Goal: Task Accomplishment & Management: Use online tool/utility

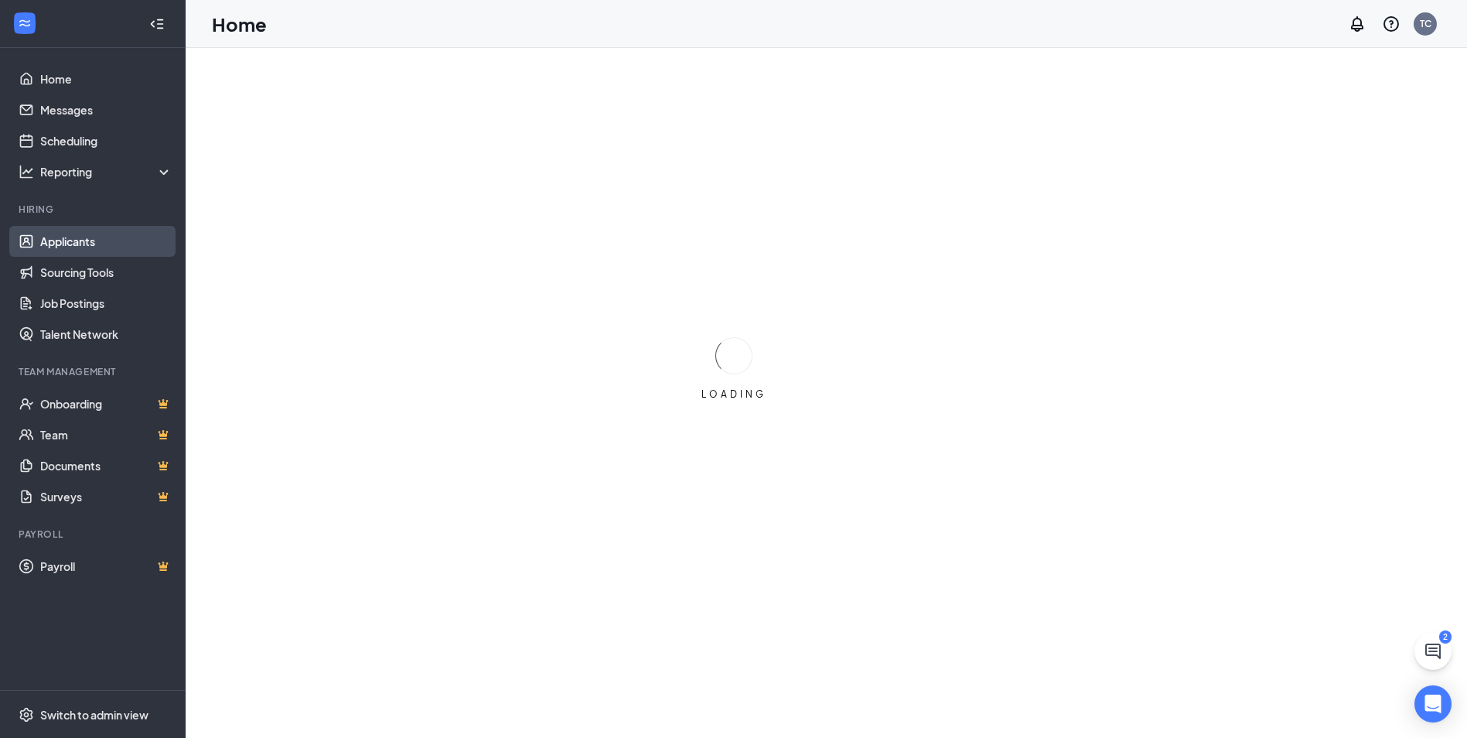
click at [65, 243] on link "Applicants" at bounding box center [106, 241] width 132 height 31
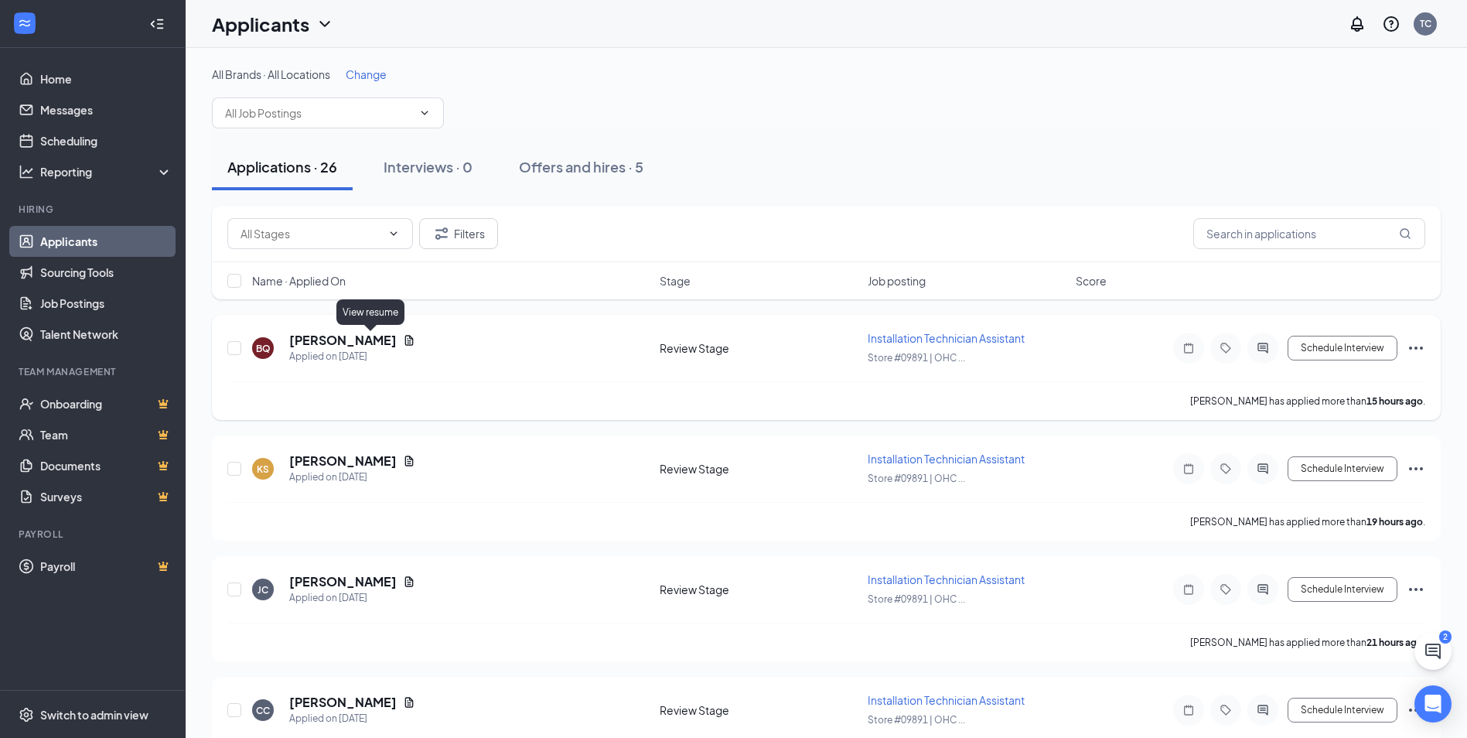
click at [403, 335] on icon "Document" at bounding box center [409, 340] width 12 height 12
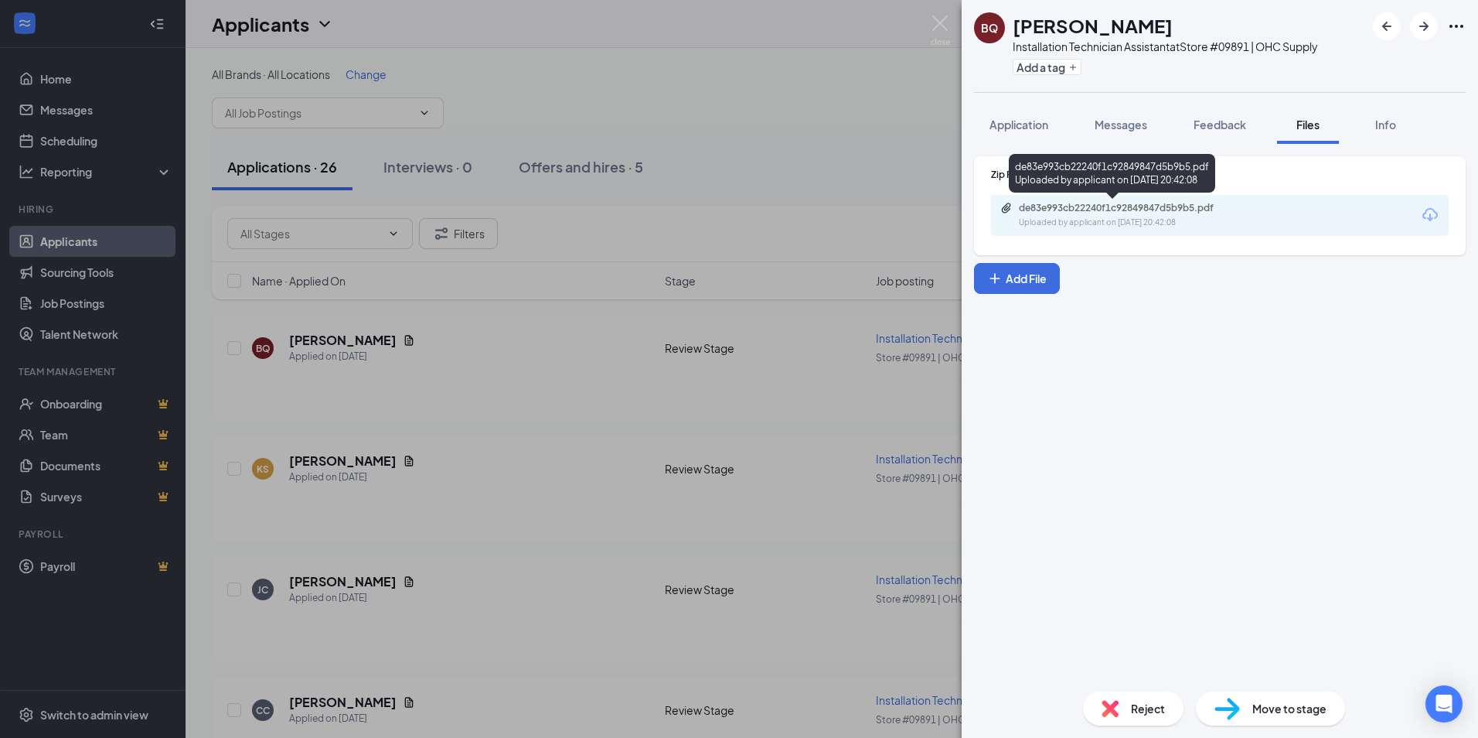
click at [1065, 210] on div "de83e993cb22240f1c92849847d5b9b5.pdf" at bounding box center [1127, 208] width 217 height 12
click at [485, 455] on div "BQ [PERSON_NAME] Installation Technician Assistant at Store #09891 | OHC Supply…" at bounding box center [739, 369] width 1478 height 738
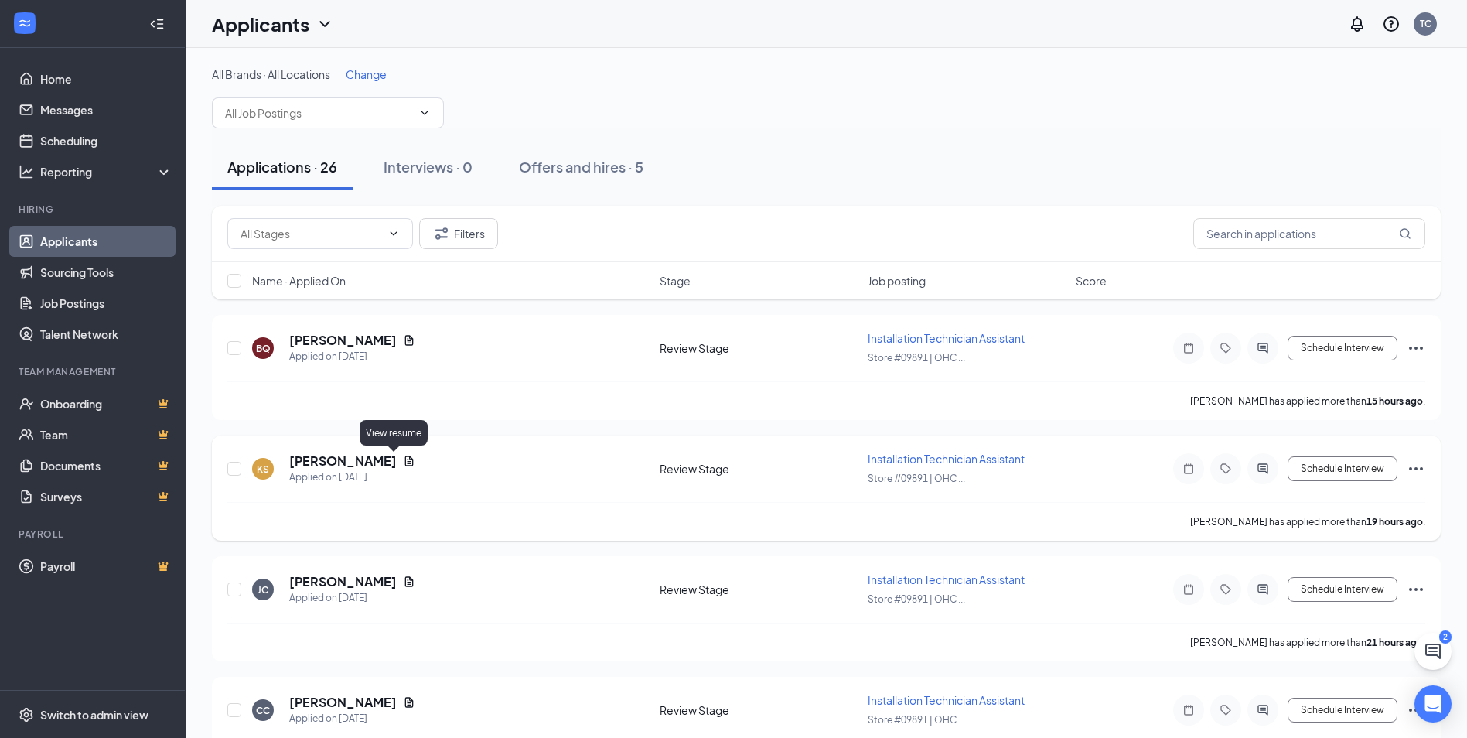
click at [403, 459] on icon "Document" at bounding box center [409, 461] width 12 height 12
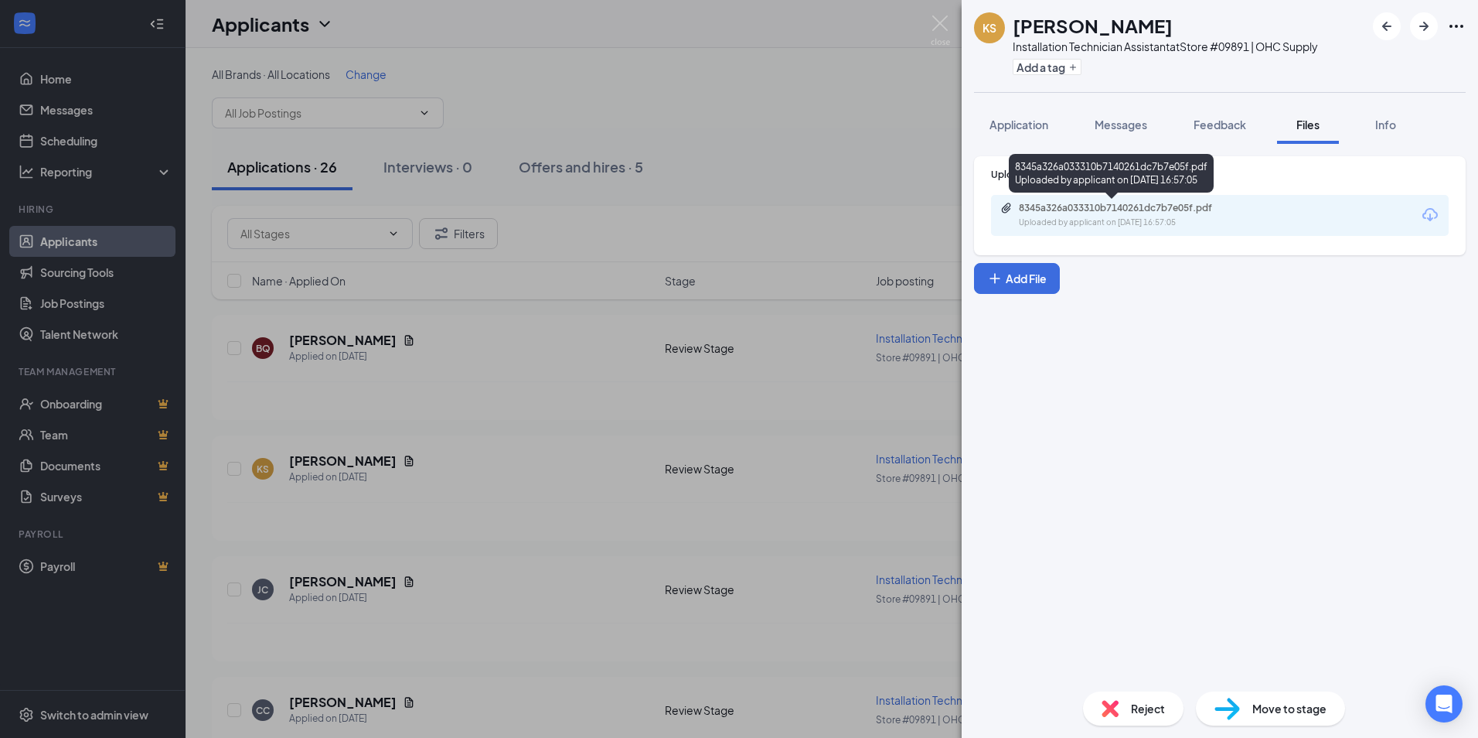
click at [1108, 208] on div "8345a326a033310b7140261dc7b7e05f.pdf" at bounding box center [1127, 208] width 217 height 12
click at [465, 470] on div "KS [PERSON_NAME] Installation Technician Assistant at Store #09891 | OHC Supply…" at bounding box center [739, 369] width 1478 height 738
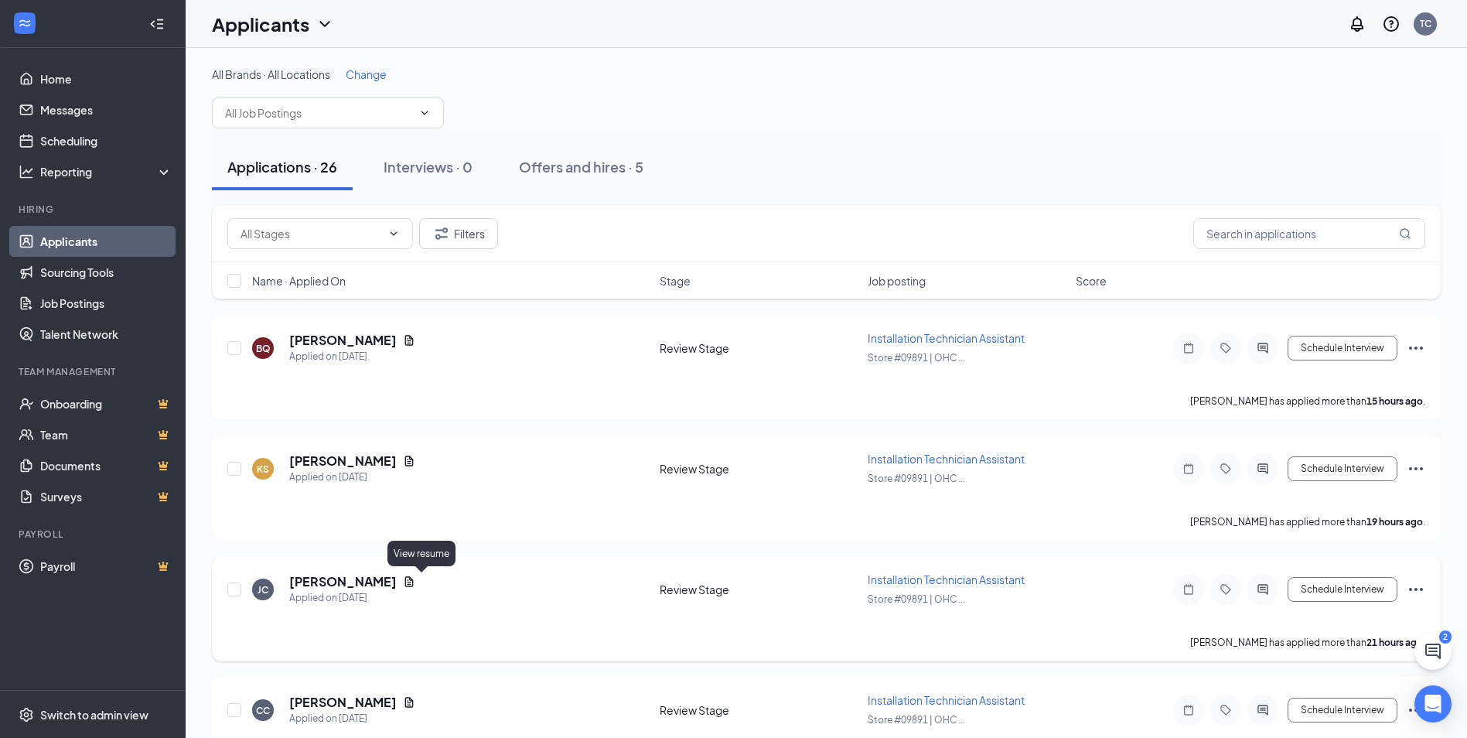
click at [415, 581] on icon "Document" at bounding box center [409, 581] width 12 height 12
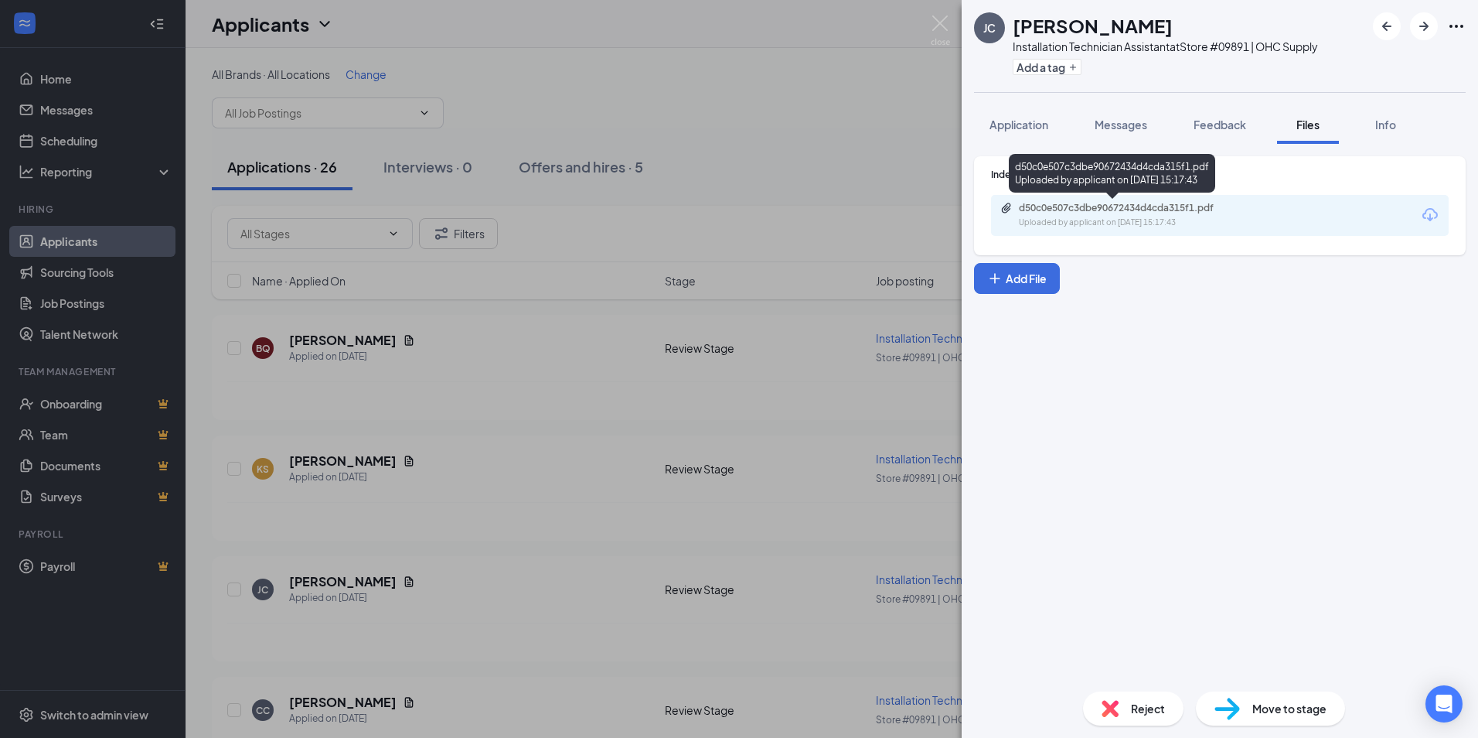
click at [1113, 212] on div "d50c0e507c3dbe90672434d4cda315f1.pdf" at bounding box center [1127, 208] width 217 height 12
drag, startPoint x: 582, startPoint y: 636, endPoint x: 578, endPoint y: 626, distance: 11.3
click at [582, 636] on div "[PERSON_NAME] [PERSON_NAME] Installation Technician Assistant at Store #09891 |…" at bounding box center [739, 369] width 1478 height 738
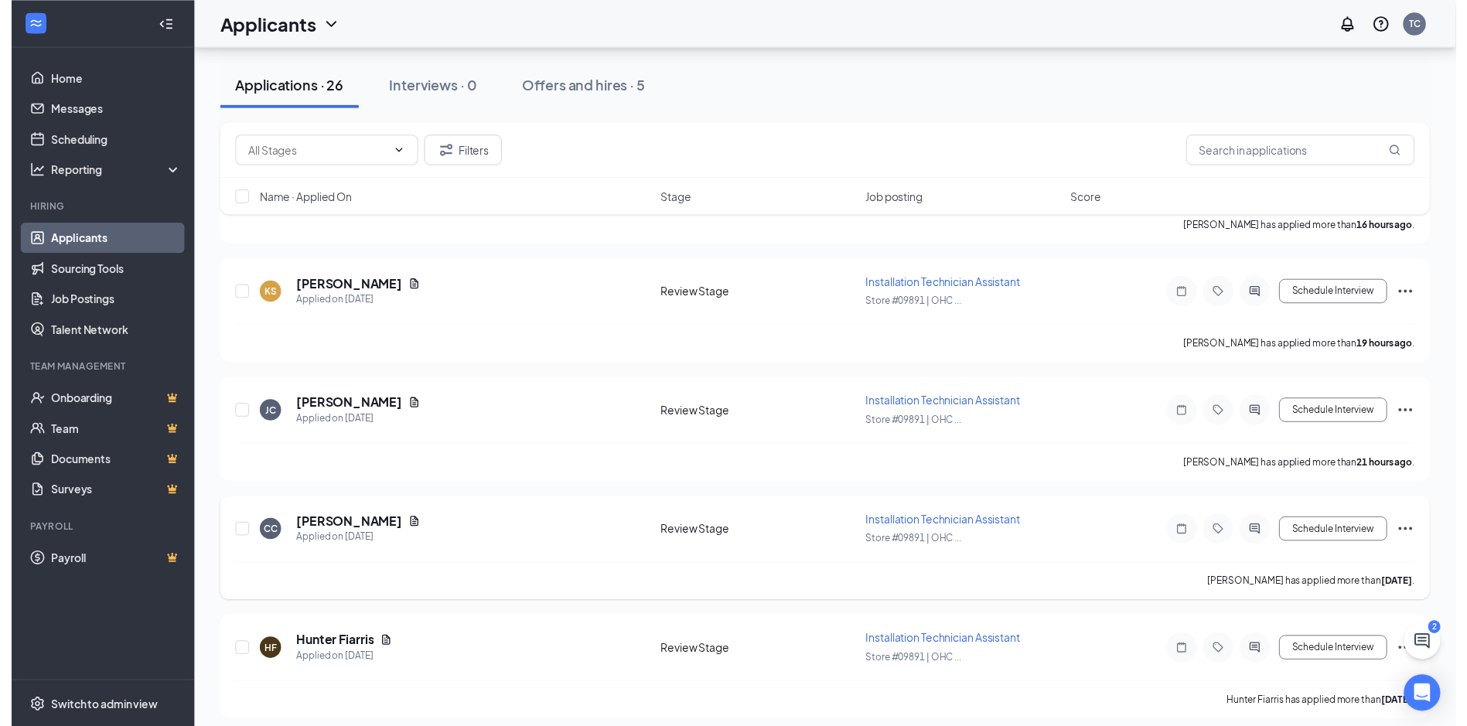
scroll to position [232, 0]
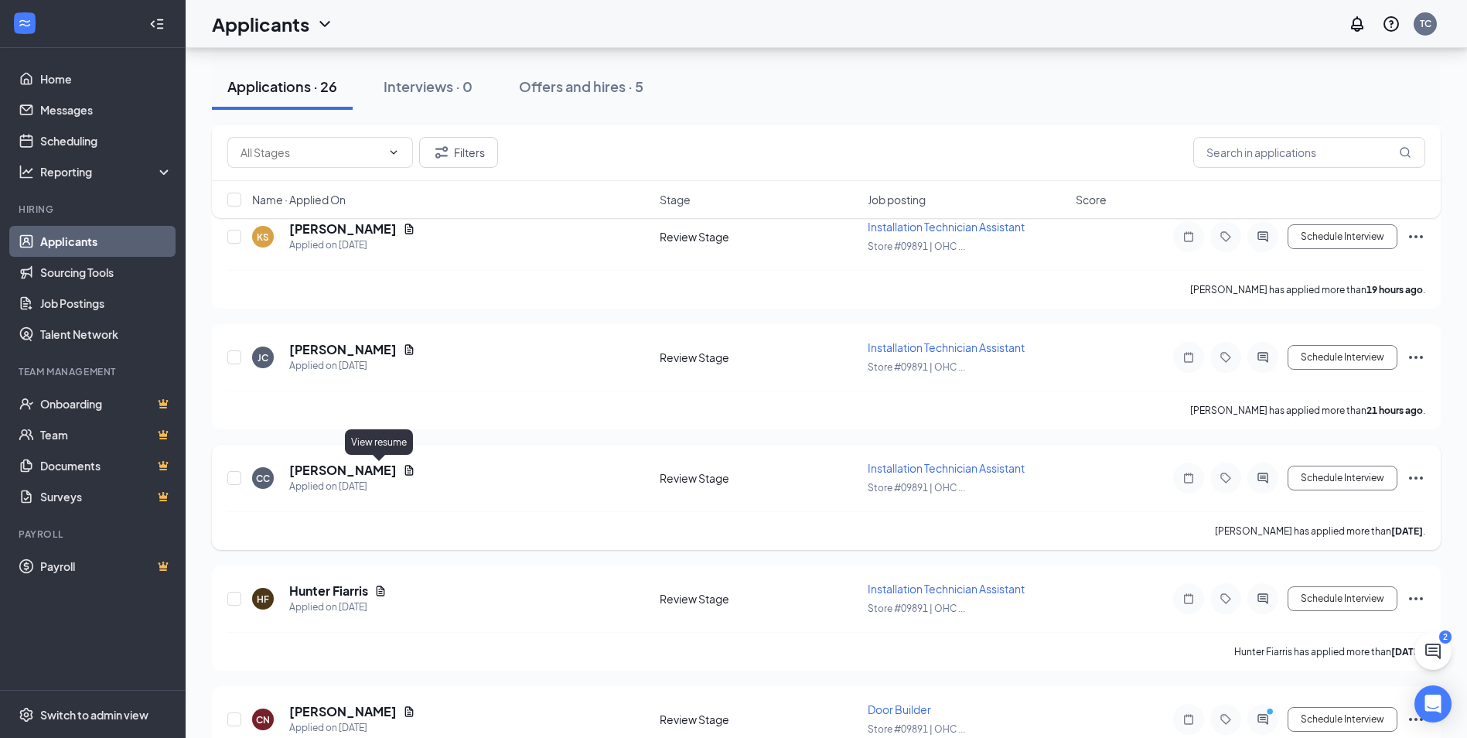
click at [403, 469] on icon "Document" at bounding box center [409, 470] width 12 height 12
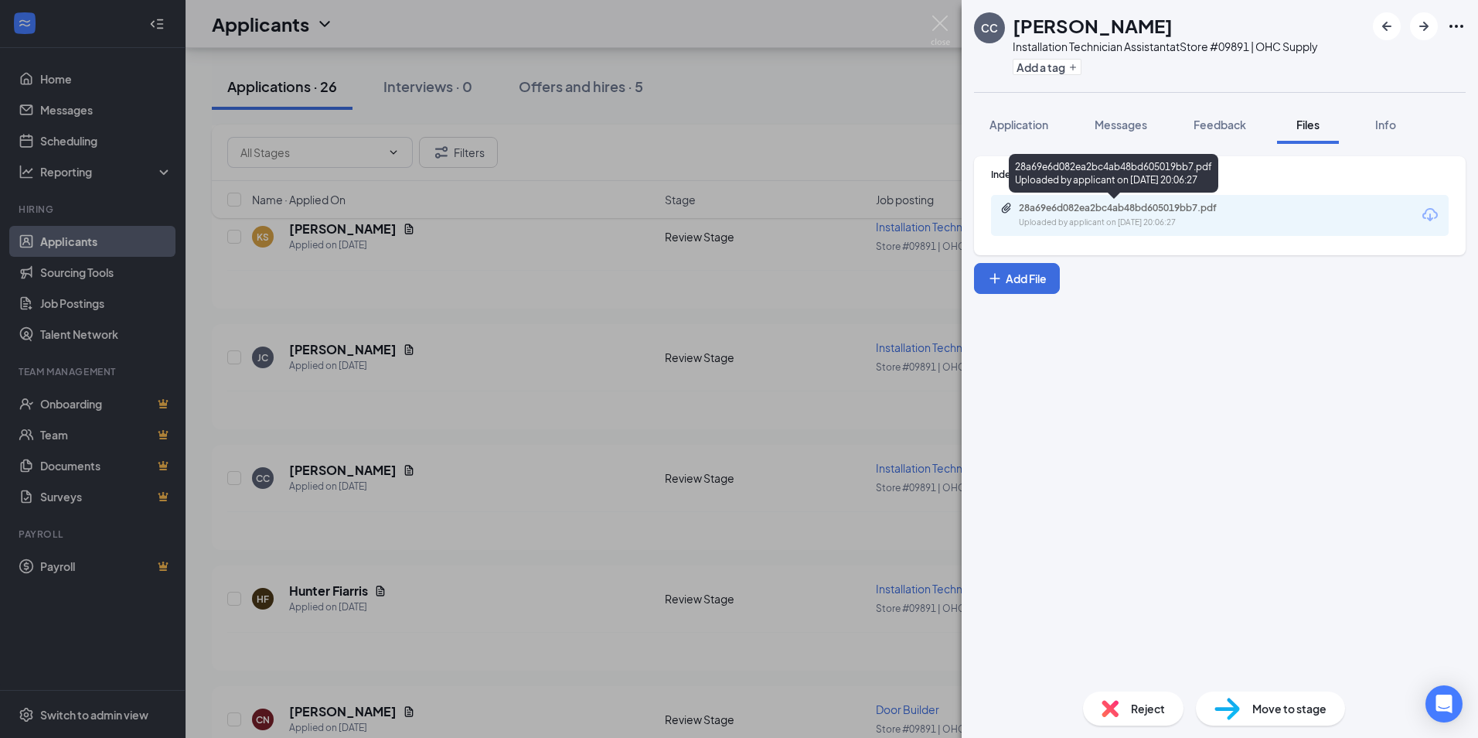
click at [1137, 208] on div "28a69e6d082ea2bc4ab48bd605019bb7.pdf" at bounding box center [1127, 208] width 217 height 12
click at [536, 613] on div "CC [PERSON_NAME] Installation Technician Assistant at Store #09891 | OHC Supply…" at bounding box center [739, 369] width 1478 height 738
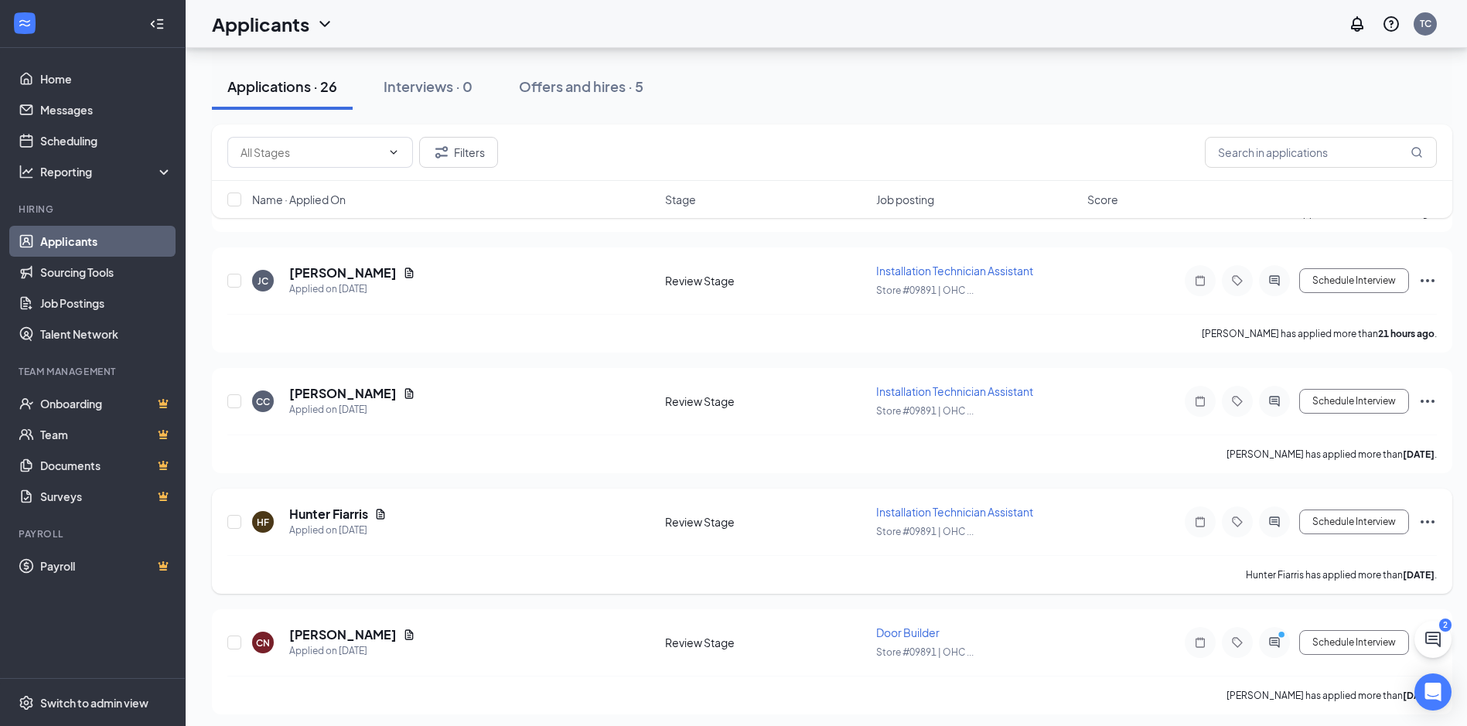
scroll to position [309, 0]
click at [379, 507] on icon "Document" at bounding box center [380, 513] width 12 height 12
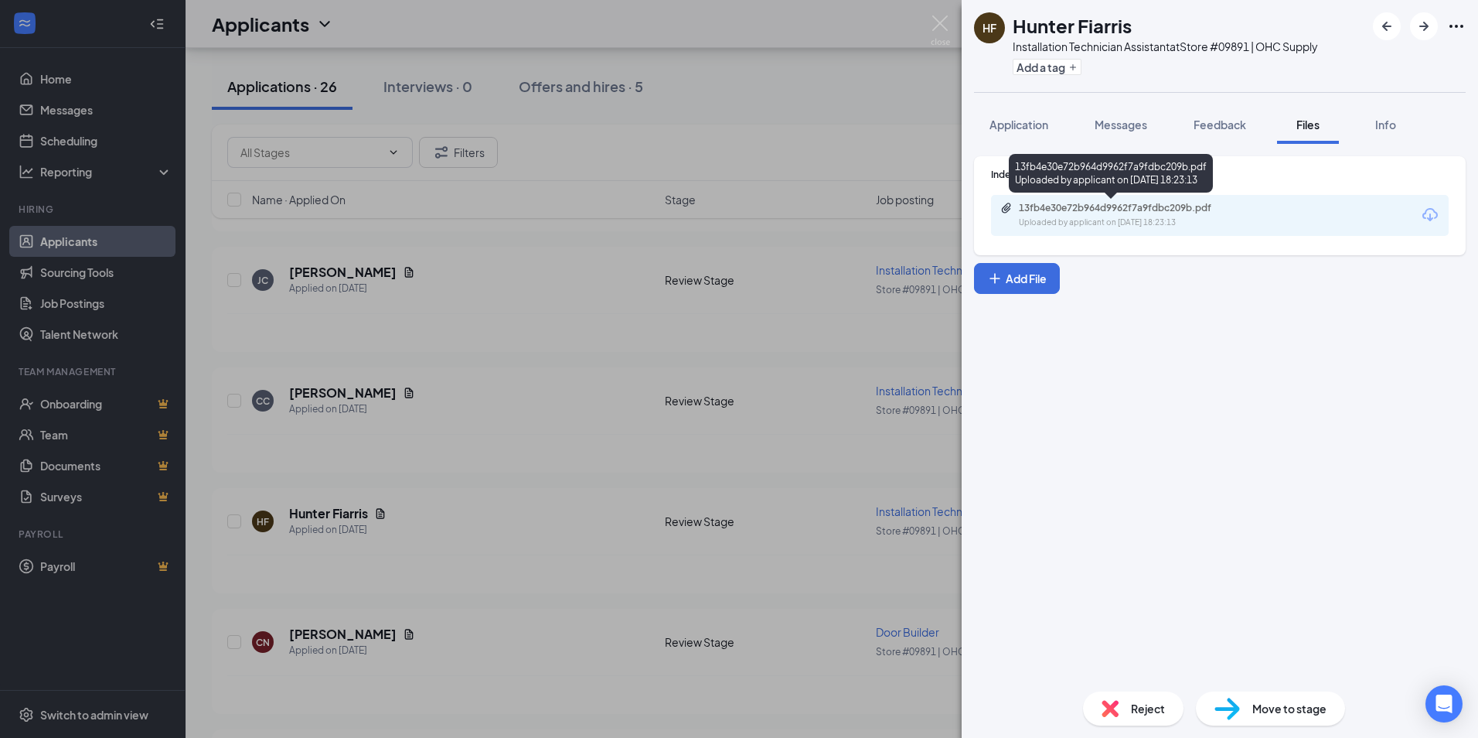
click at [1161, 226] on div "Uploaded by applicant on [DATE] 18:23:13" at bounding box center [1135, 223] width 232 height 12
click at [517, 530] on div "[PERSON_NAME] Fiarris Installation Technician Assistant at Store #09891 | OHC S…" at bounding box center [739, 369] width 1478 height 738
